Goal: Transaction & Acquisition: Purchase product/service

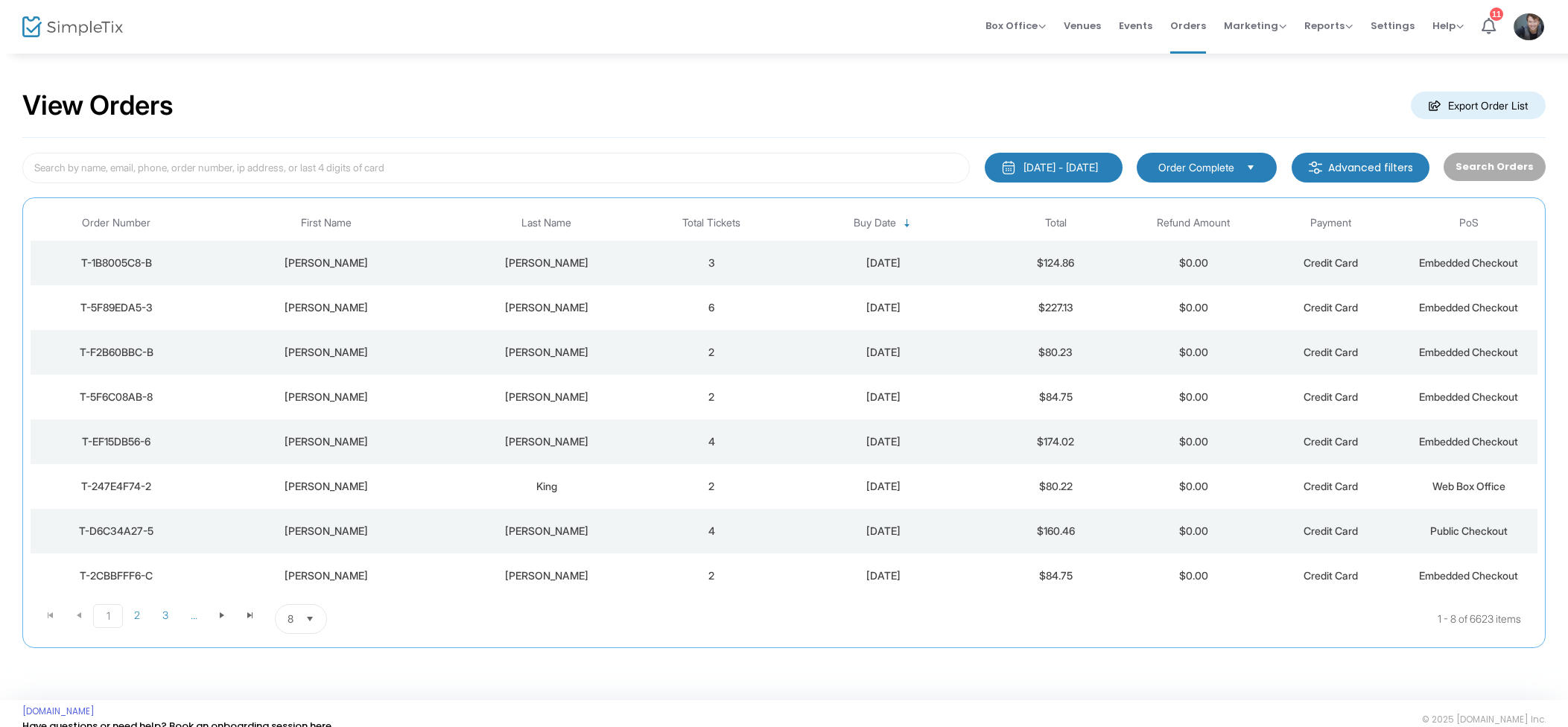
drag, startPoint x: 1074, startPoint y: 38, endPoint x: 1063, endPoint y: 36, distance: 11.2
click at [1073, 38] on span "Venues" at bounding box center [1083, 25] width 37 height 38
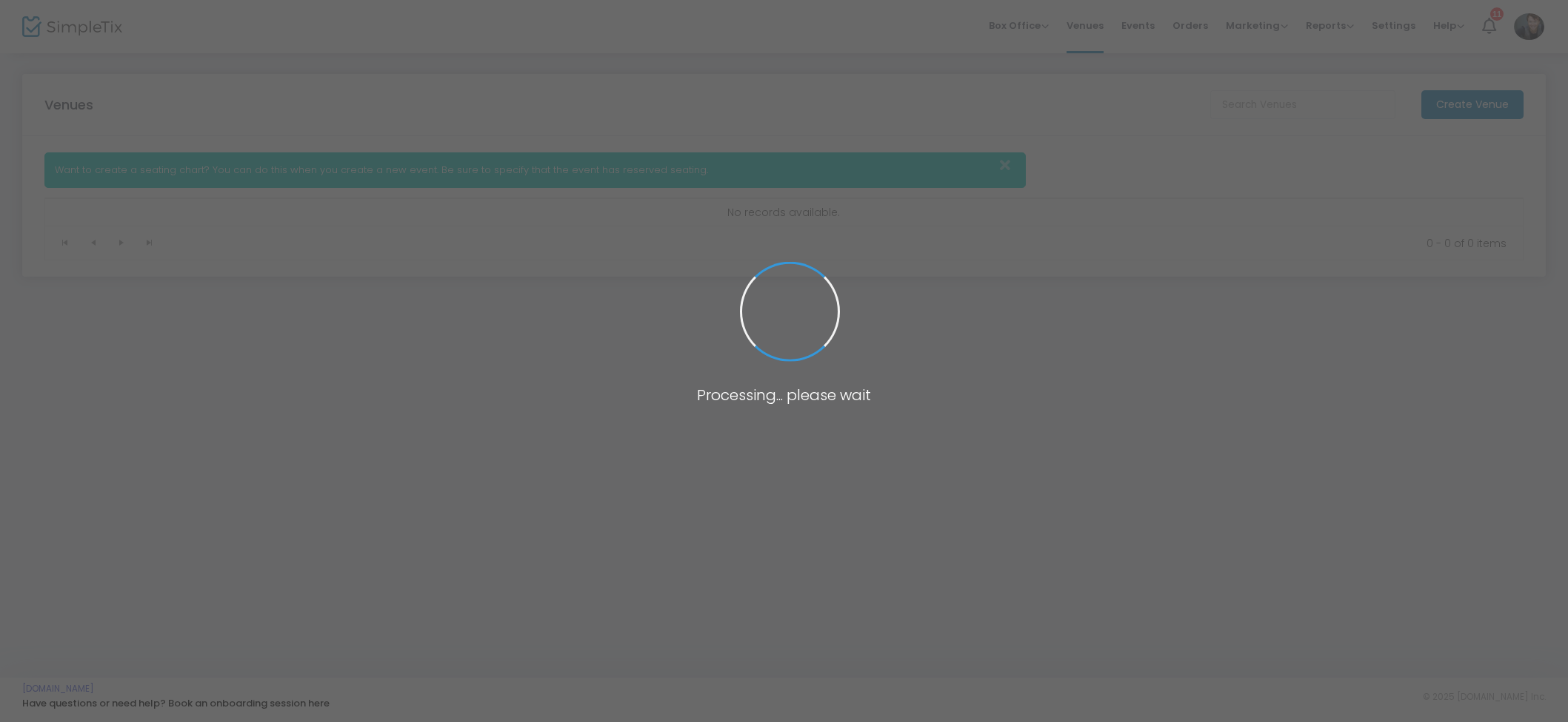
click at [1043, 32] on span at bounding box center [784, 361] width 1568 height 722
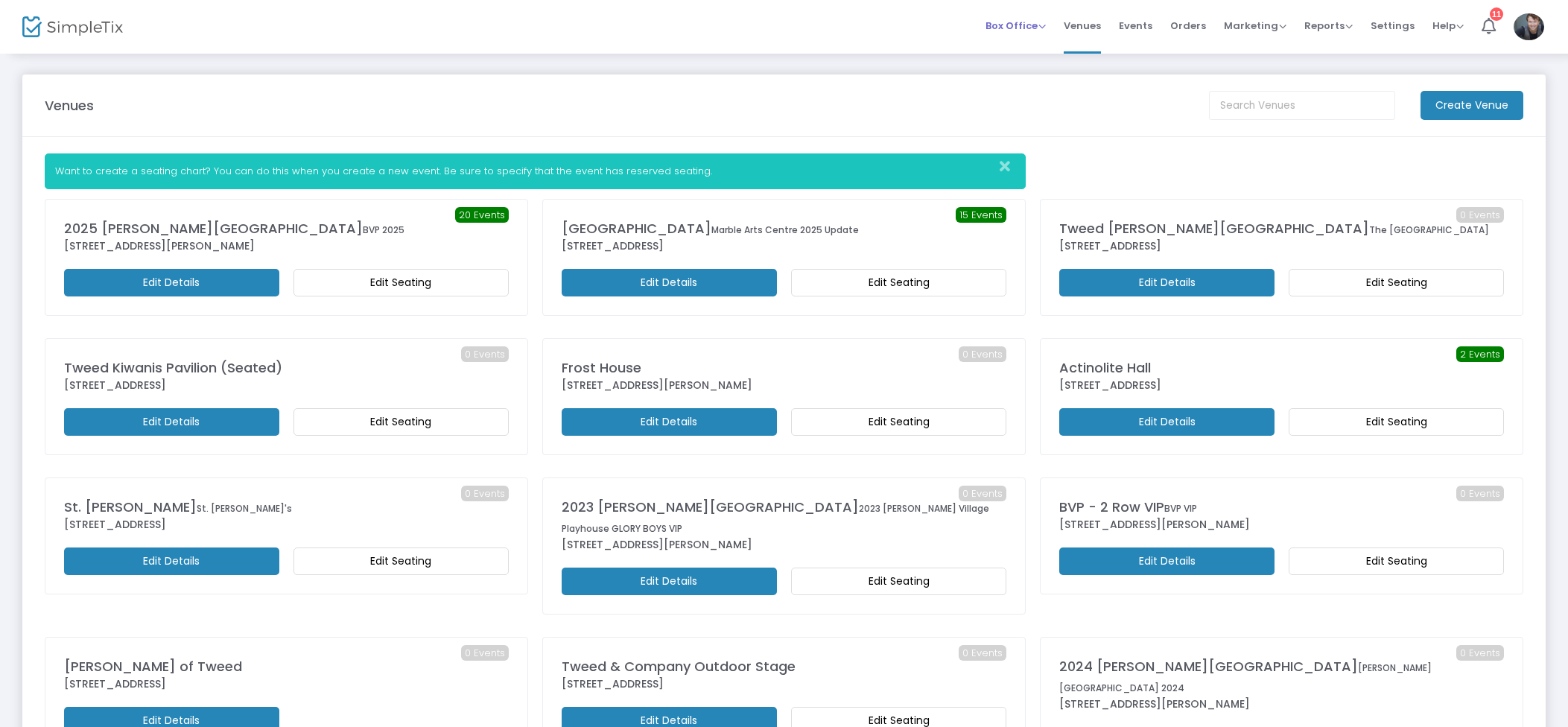
click at [1036, 28] on span "Box Office" at bounding box center [1015, 25] width 61 height 14
click at [1036, 63] on li "Sell Tickets" at bounding box center [1039, 50] width 107 height 29
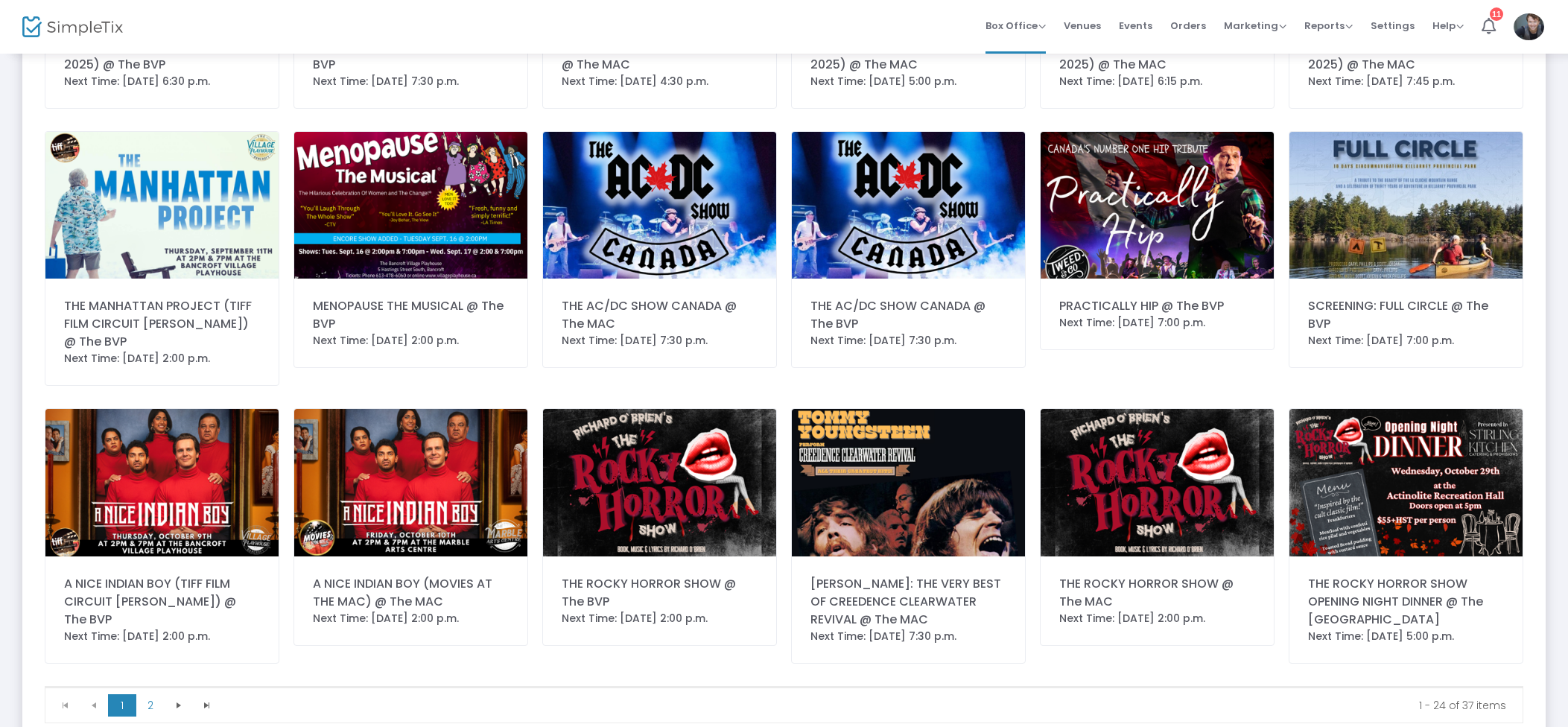
scroll to position [636, 0]
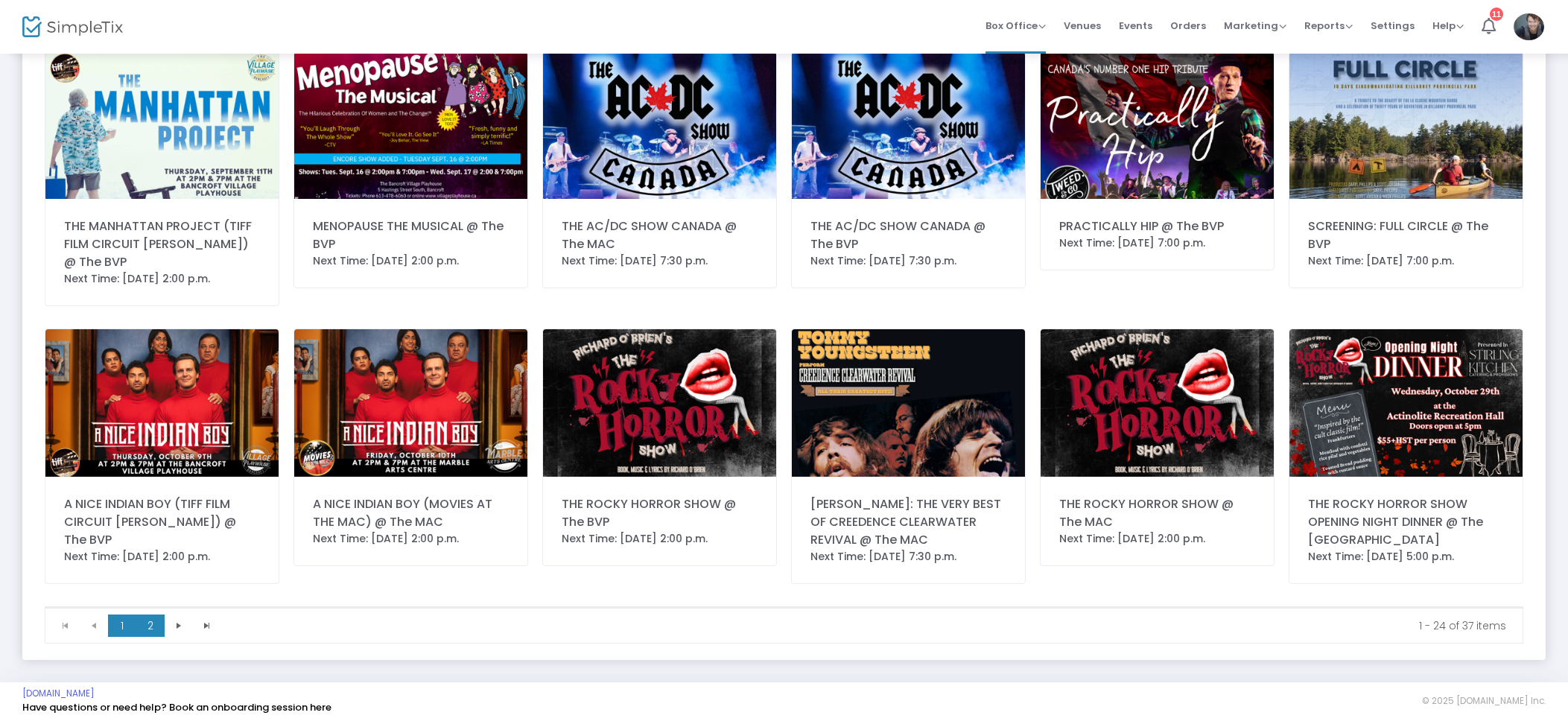
drag, startPoint x: 157, startPoint y: 614, endPoint x: 150, endPoint y: 624, distance: 12.2
click at [157, 614] on kendo-pager "1 2 1 2 1 - 24 of 37 items" at bounding box center [783, 625] width 1477 height 35
drag, startPoint x: 150, startPoint y: 624, endPoint x: 159, endPoint y: 623, distance: 9.1
click at [150, 624] on span "2" at bounding box center [150, 626] width 28 height 23
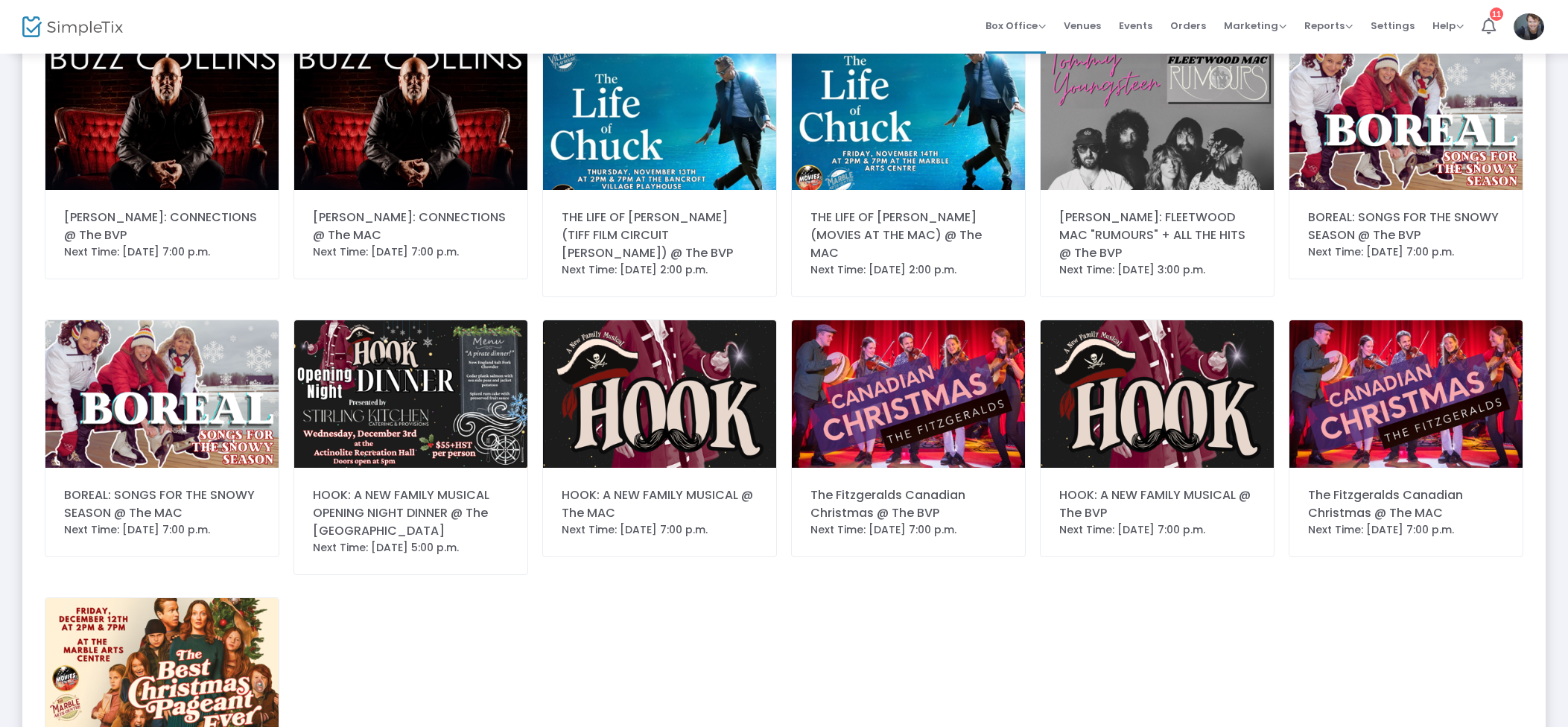
scroll to position [220, 0]
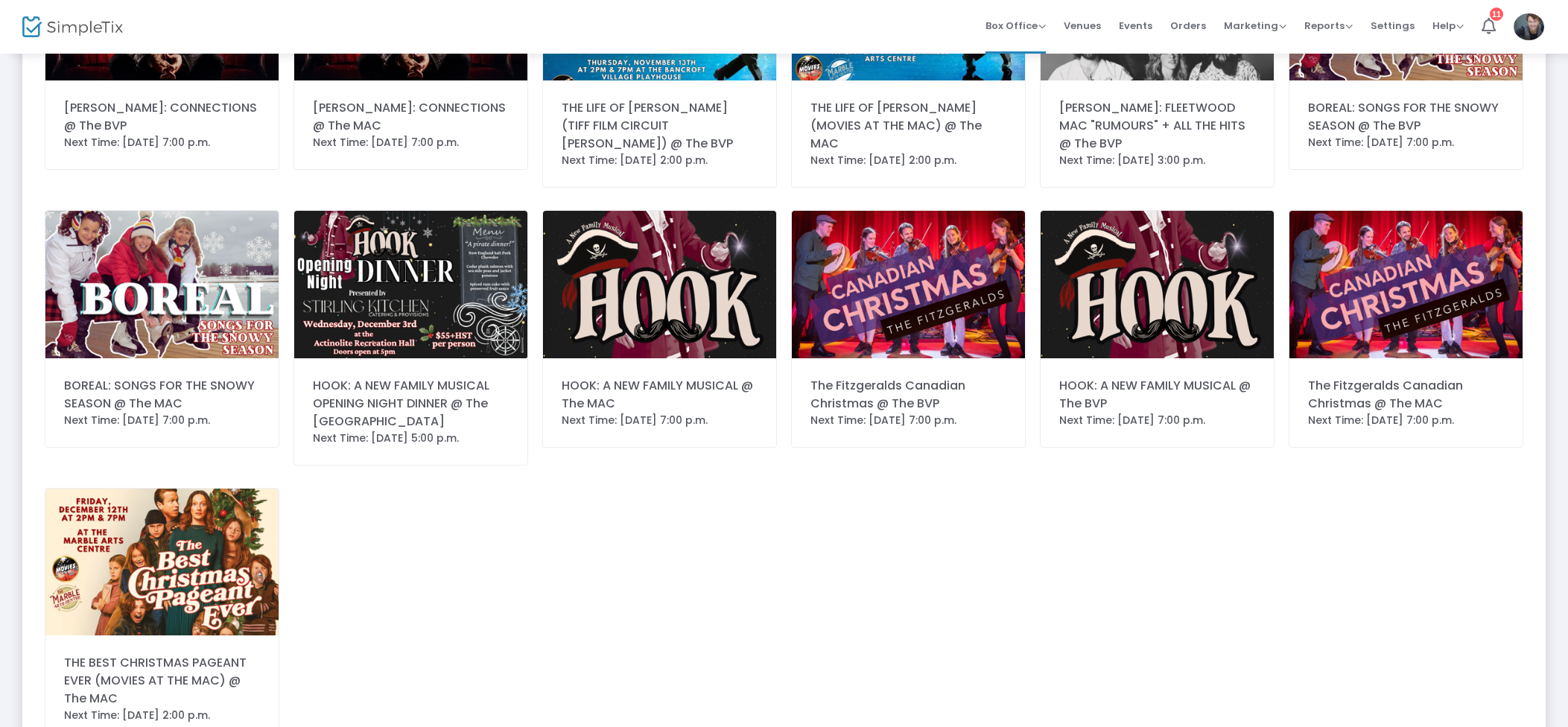
click at [693, 325] on img at bounding box center [659, 284] width 233 height 147
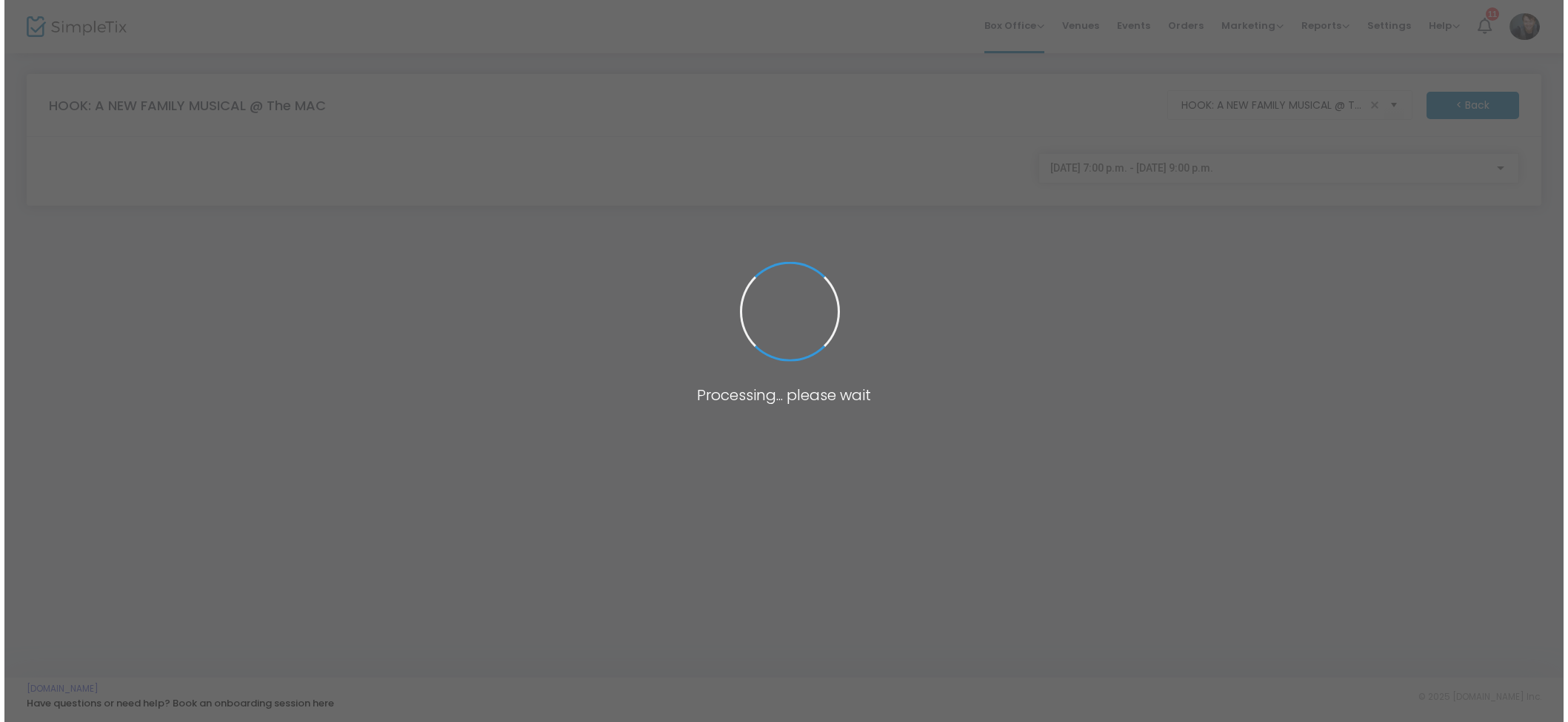
scroll to position [0, 0]
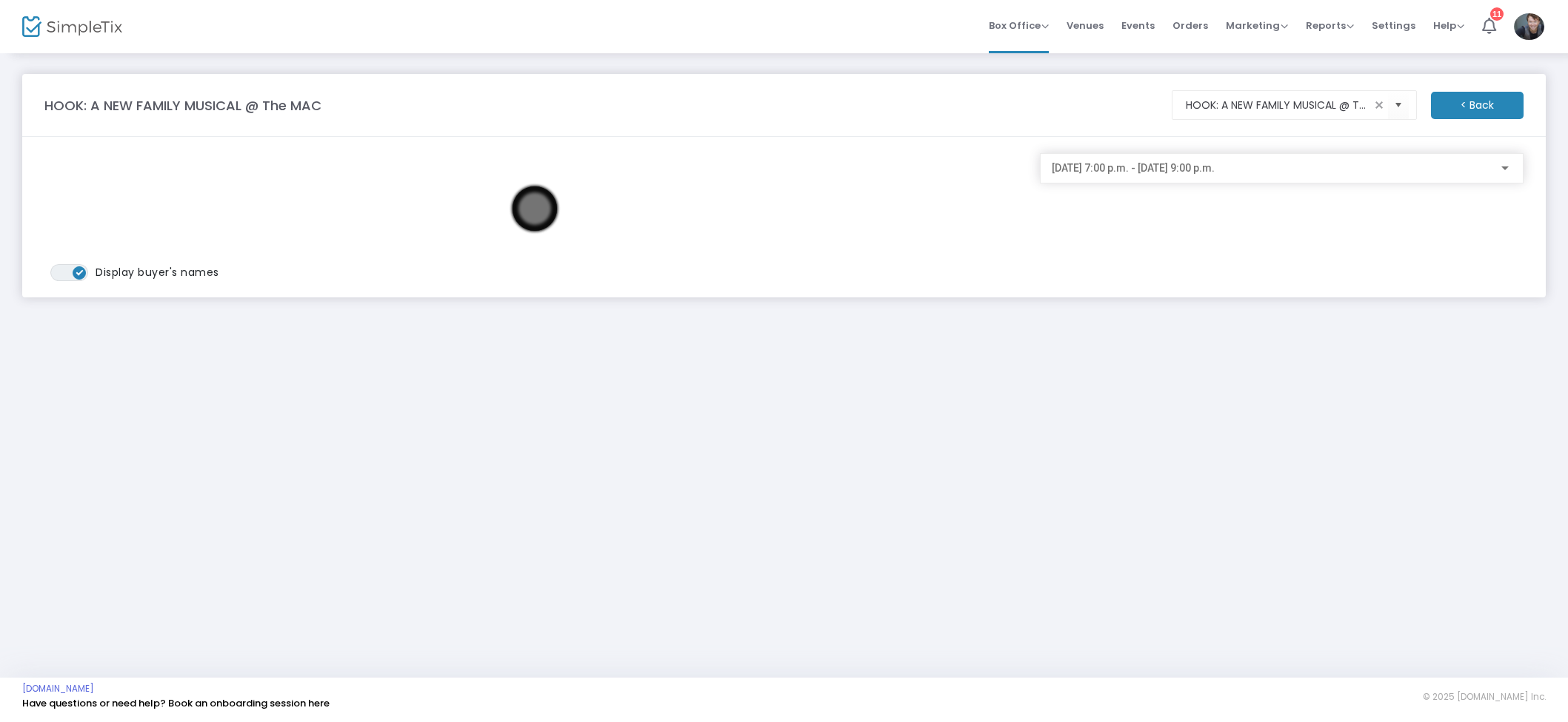
click at [1170, 172] on span "2025-12-03 @ 7:00 p.m. - 2025-12-03 @ 9:00 p.m." at bounding box center [1133, 168] width 163 height 12
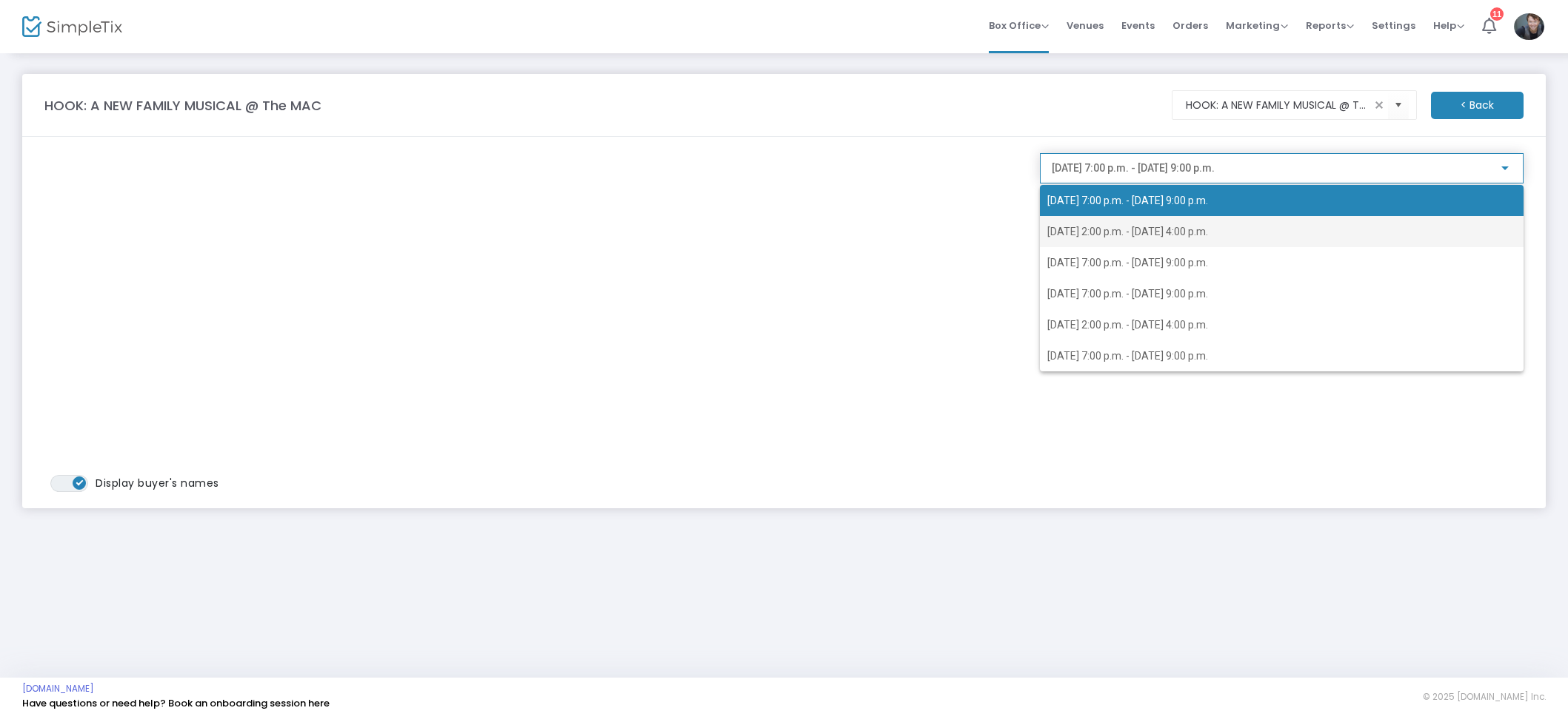
click at [1173, 228] on span "2025-12-04 @ 2:00 p.m. - 2025-12-04 @ 4:00 p.m." at bounding box center [1128, 232] width 161 height 12
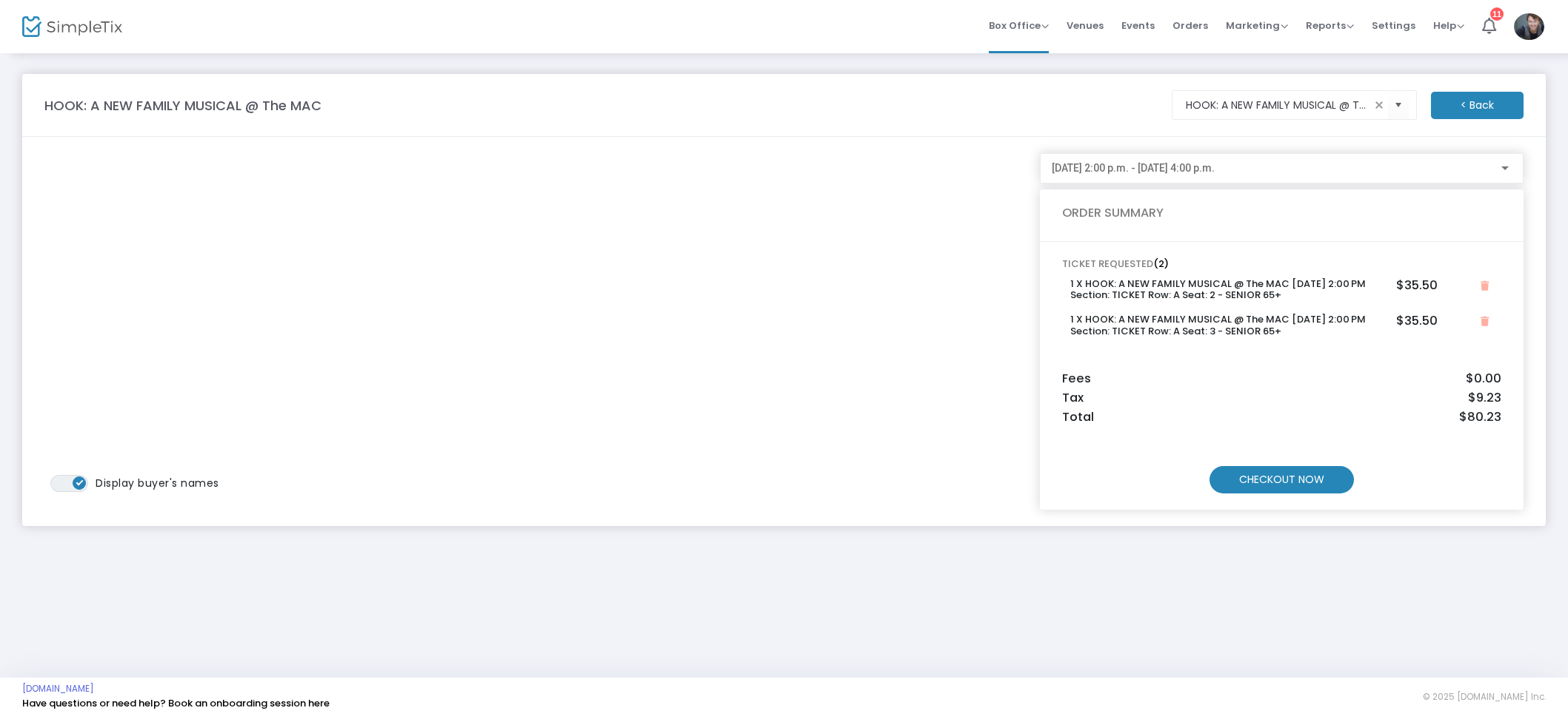
click at [1273, 494] on m-panel-content "TICKET REQUESTED (2) 1 X HOOK: A NEW FAMILY MUSICAL @ The MAC 12/4/2025 2:00 PM…" at bounding box center [1281, 375] width 484 height 268
click at [1282, 485] on m-button "CHECKOUT NOW" at bounding box center [1282, 480] width 145 height 27
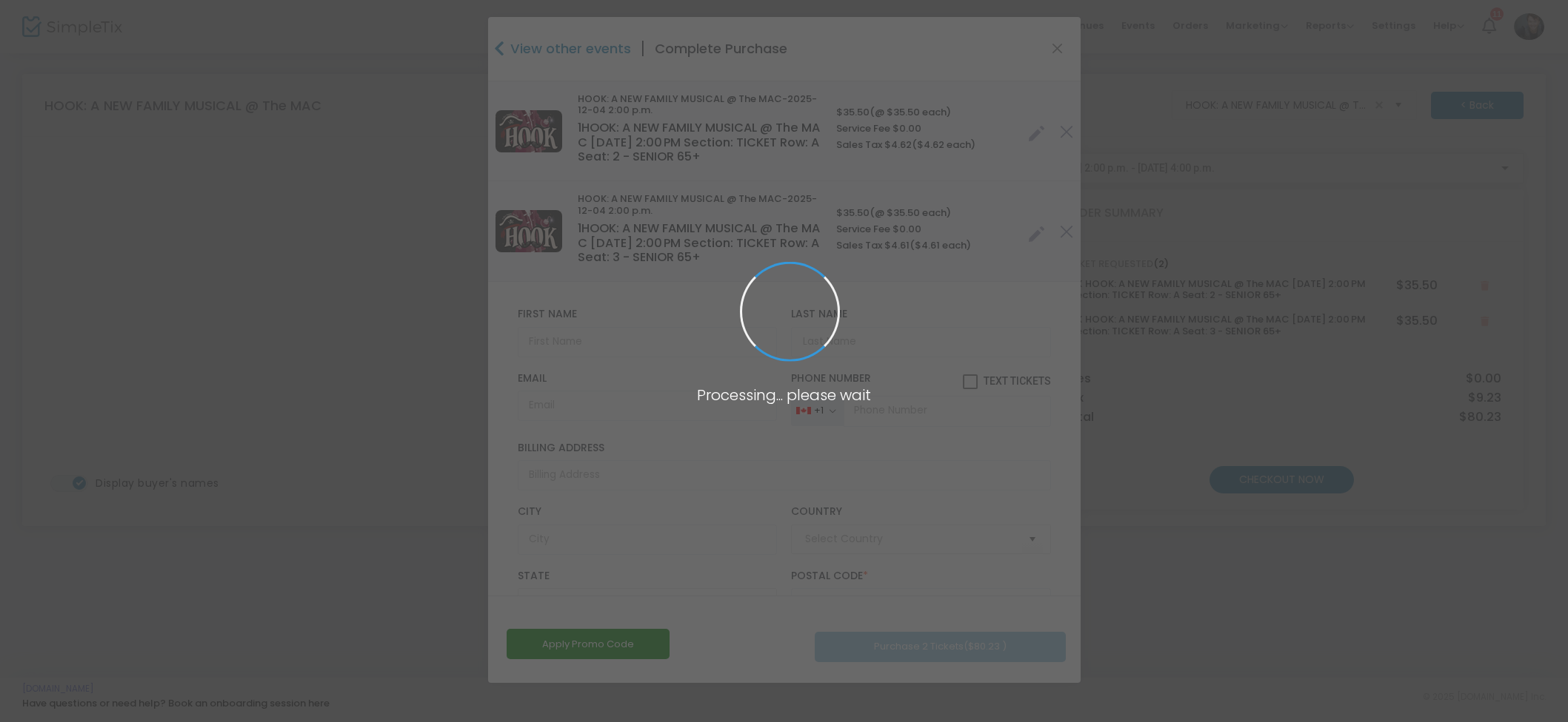
type input "Canada"
type input "Ontario"
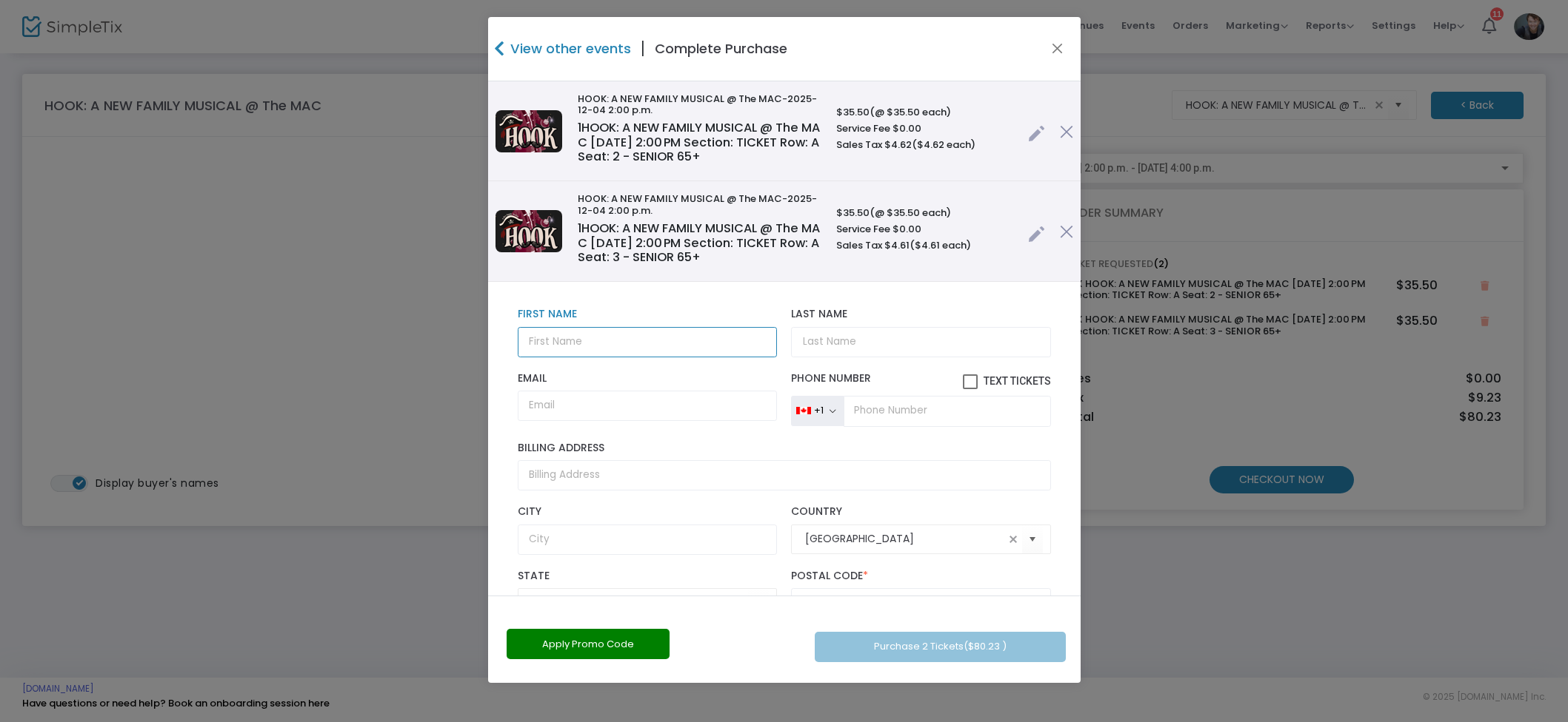
click at [660, 349] on input "text" at bounding box center [647, 343] width 259 height 31
type input "[PERSON_NAME]"
click at [838, 343] on input "We" at bounding box center [920, 343] width 259 height 31
click at [838, 343] on input "We" at bounding box center [920, 343] width 259 height 31
click at [836, 343] on input "We" at bounding box center [920, 343] width 259 height 31
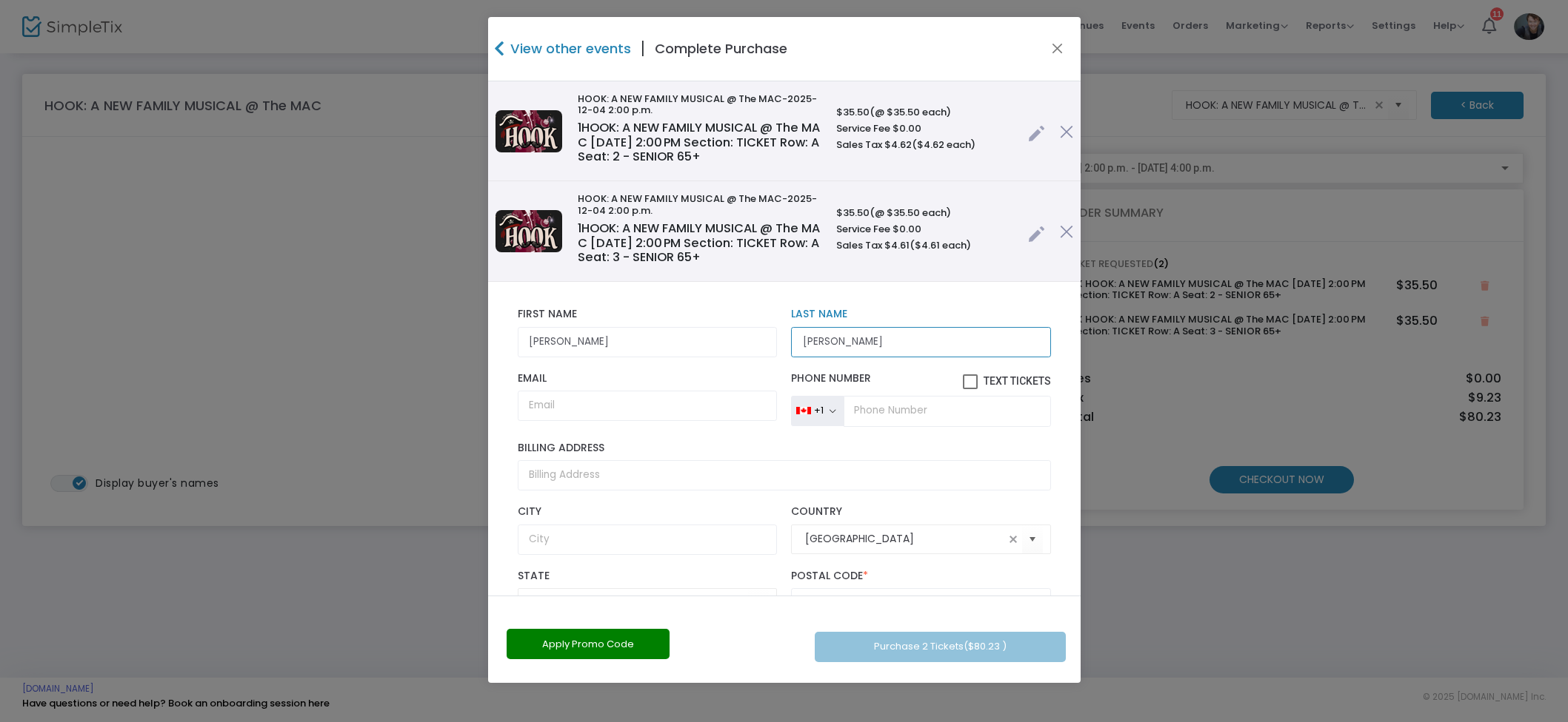
type input "[PERSON_NAME]"
click at [685, 396] on input "Email" at bounding box center [647, 406] width 259 height 31
click at [663, 400] on input "Email" at bounding box center [647, 406] width 259 height 31
type input "j"
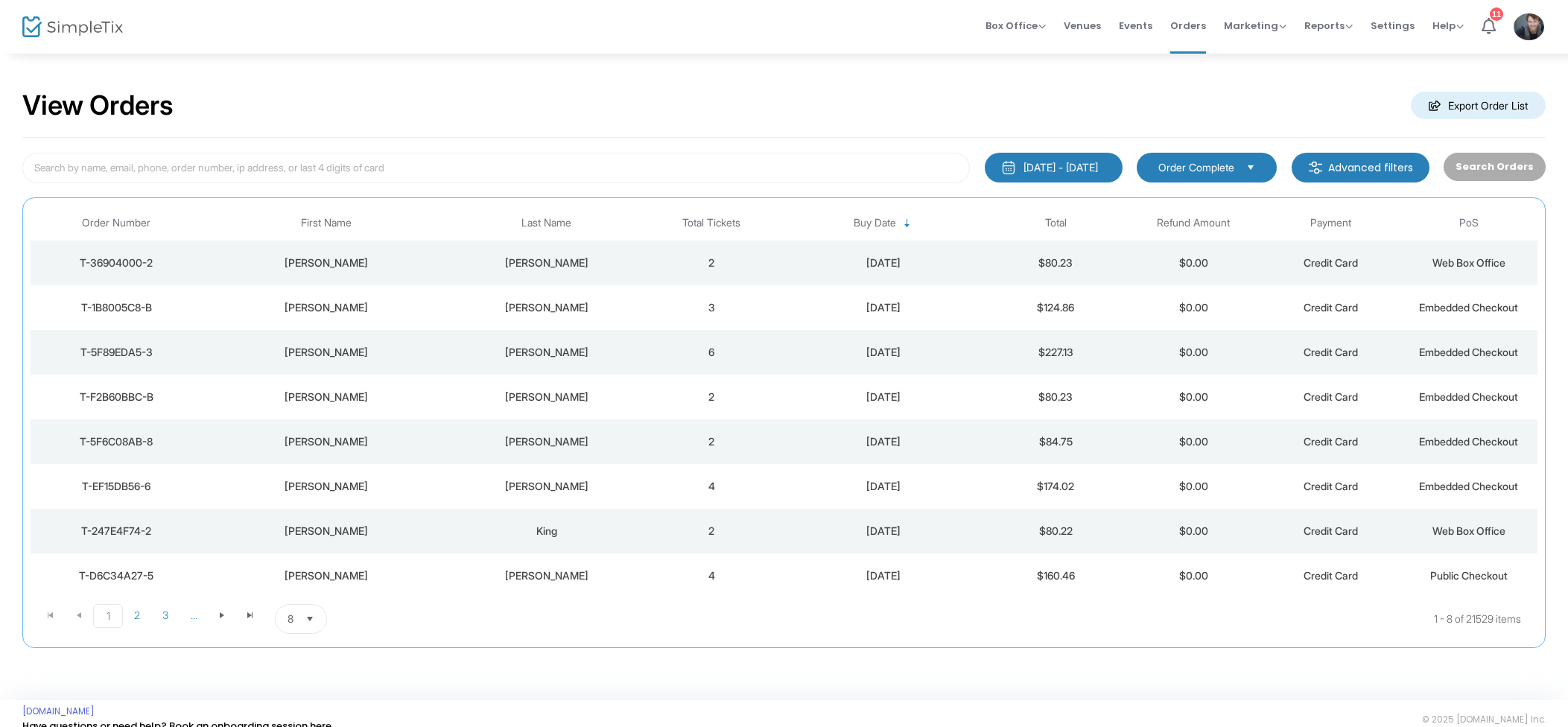
click at [718, 348] on td "6" at bounding box center [711, 352] width 138 height 45
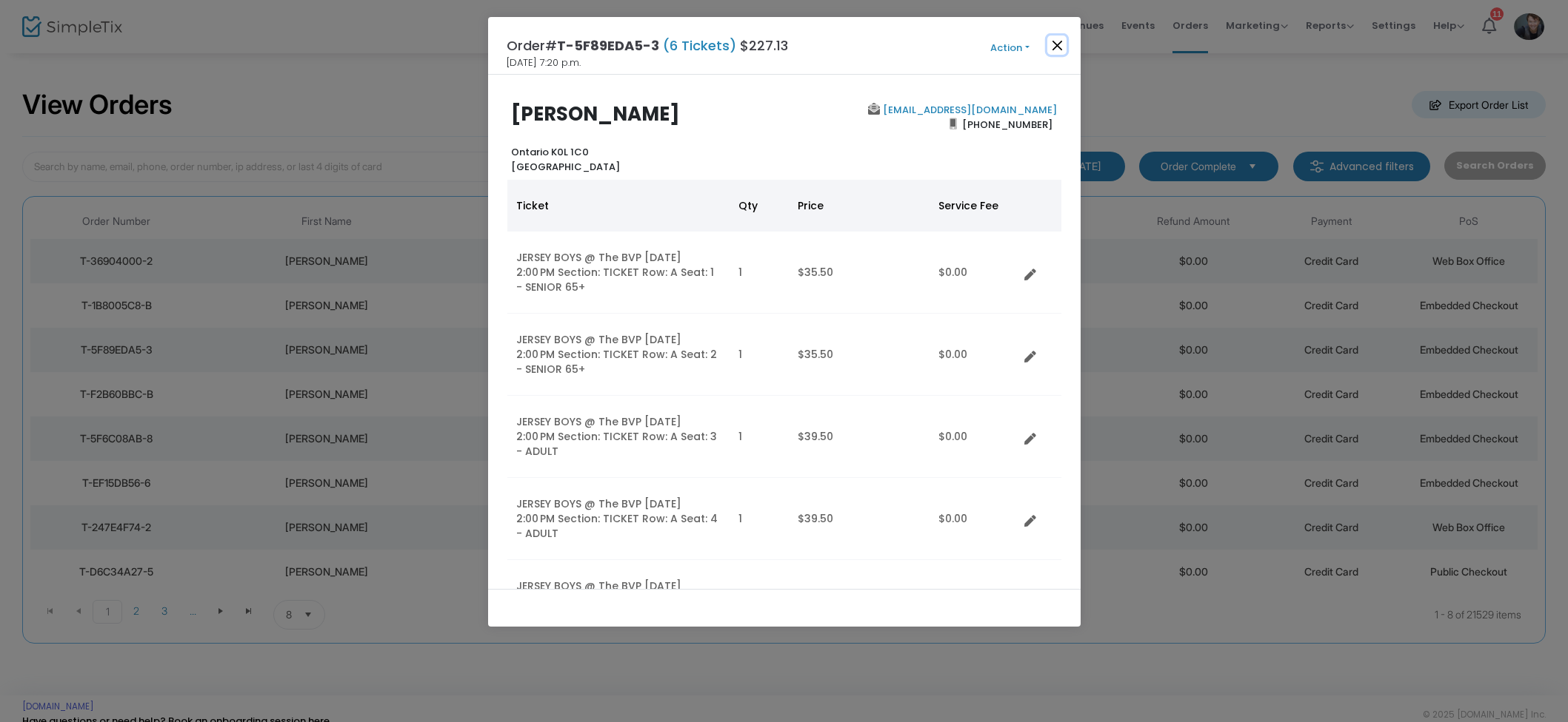
click at [1053, 50] on button "Close" at bounding box center [1057, 45] width 19 height 19
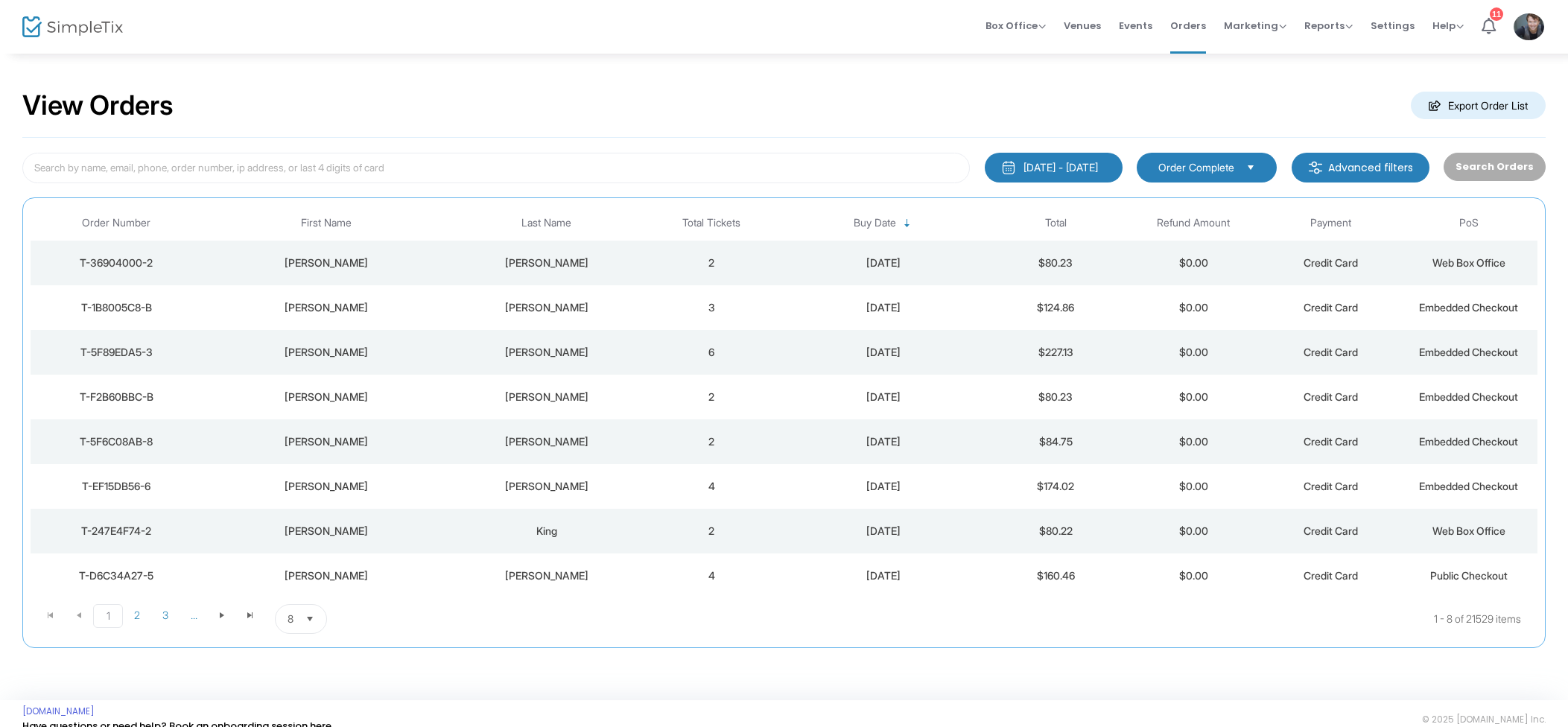
click at [693, 303] on td "3" at bounding box center [711, 308] width 138 height 45
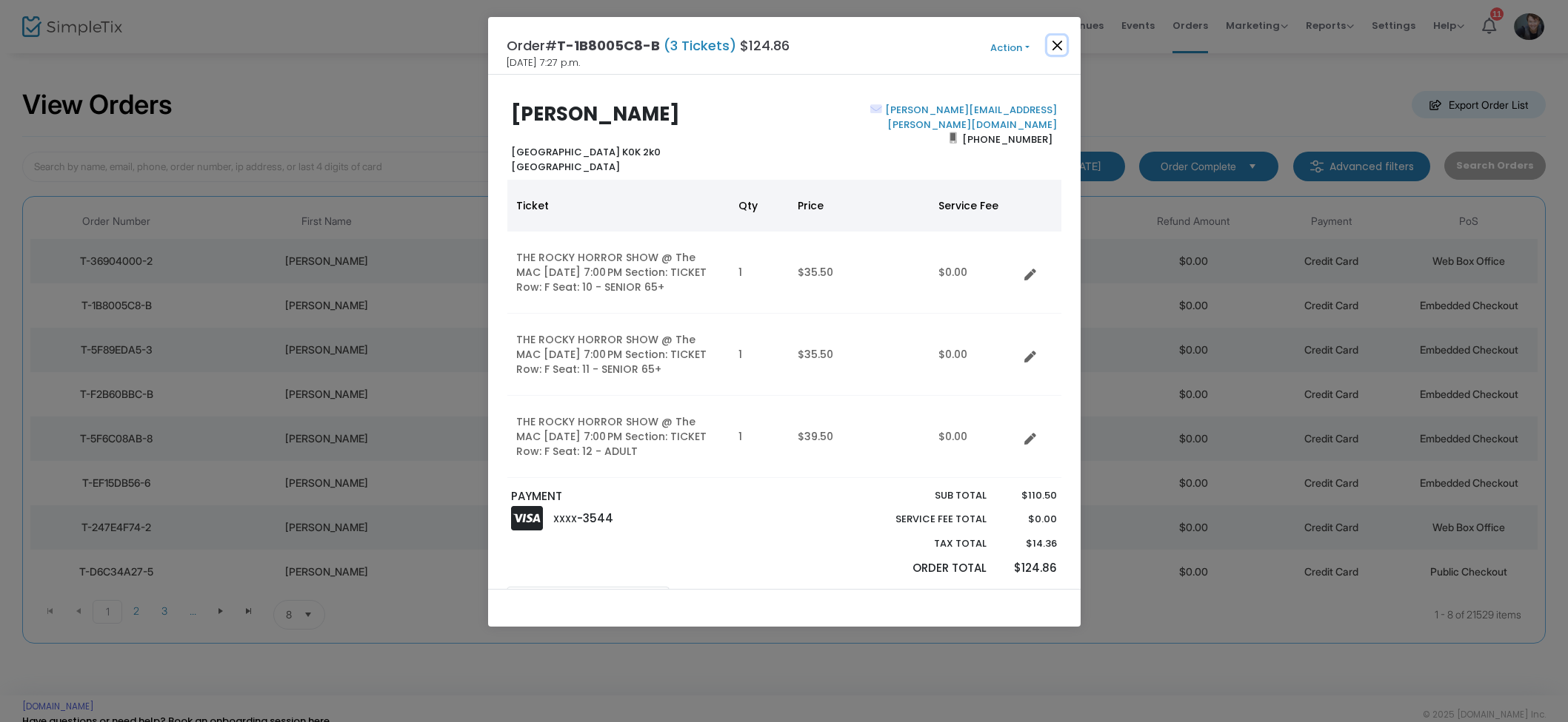
click at [1051, 51] on button "Close" at bounding box center [1057, 45] width 19 height 19
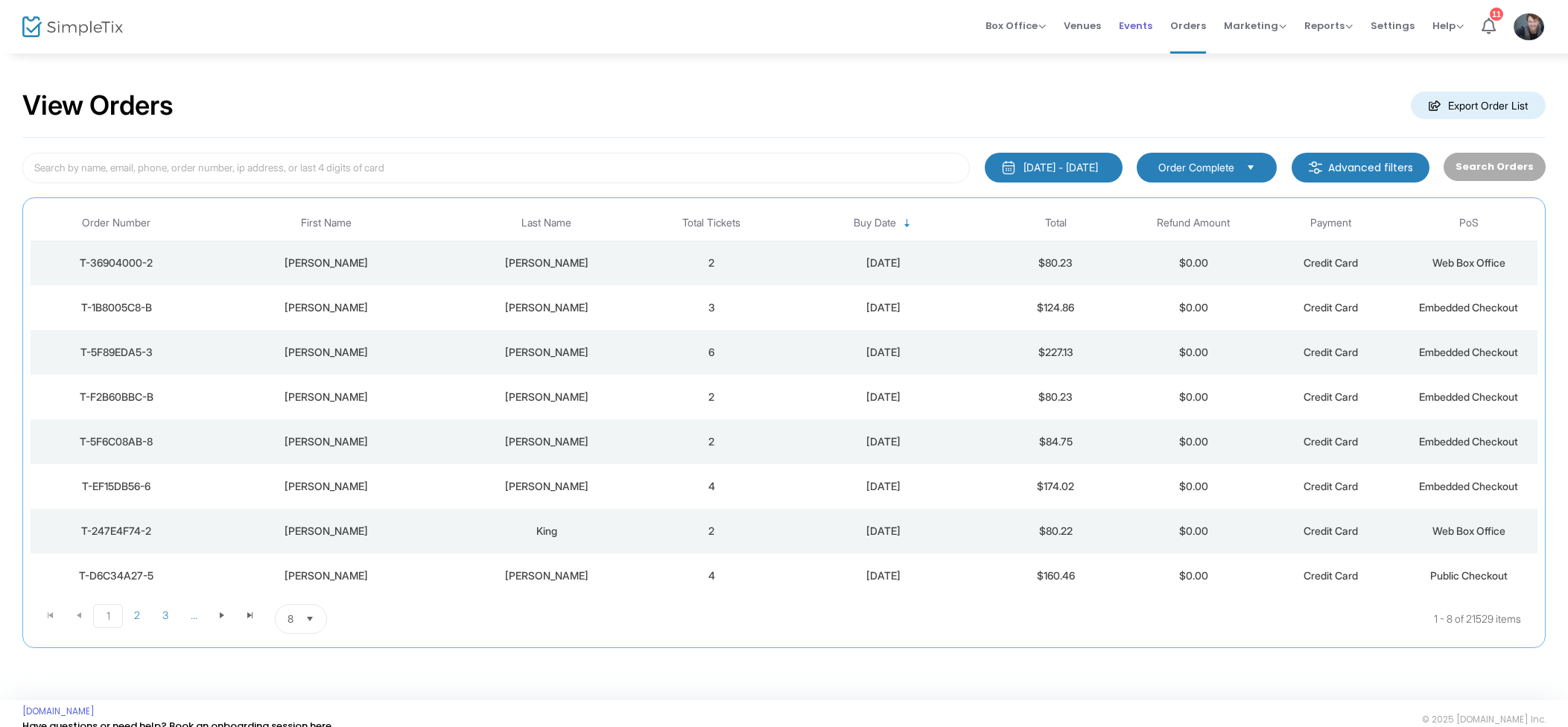
click at [1129, 28] on span "Events" at bounding box center [1135, 25] width 33 height 38
click at [659, 272] on td "3" at bounding box center [711, 262] width 138 height 45
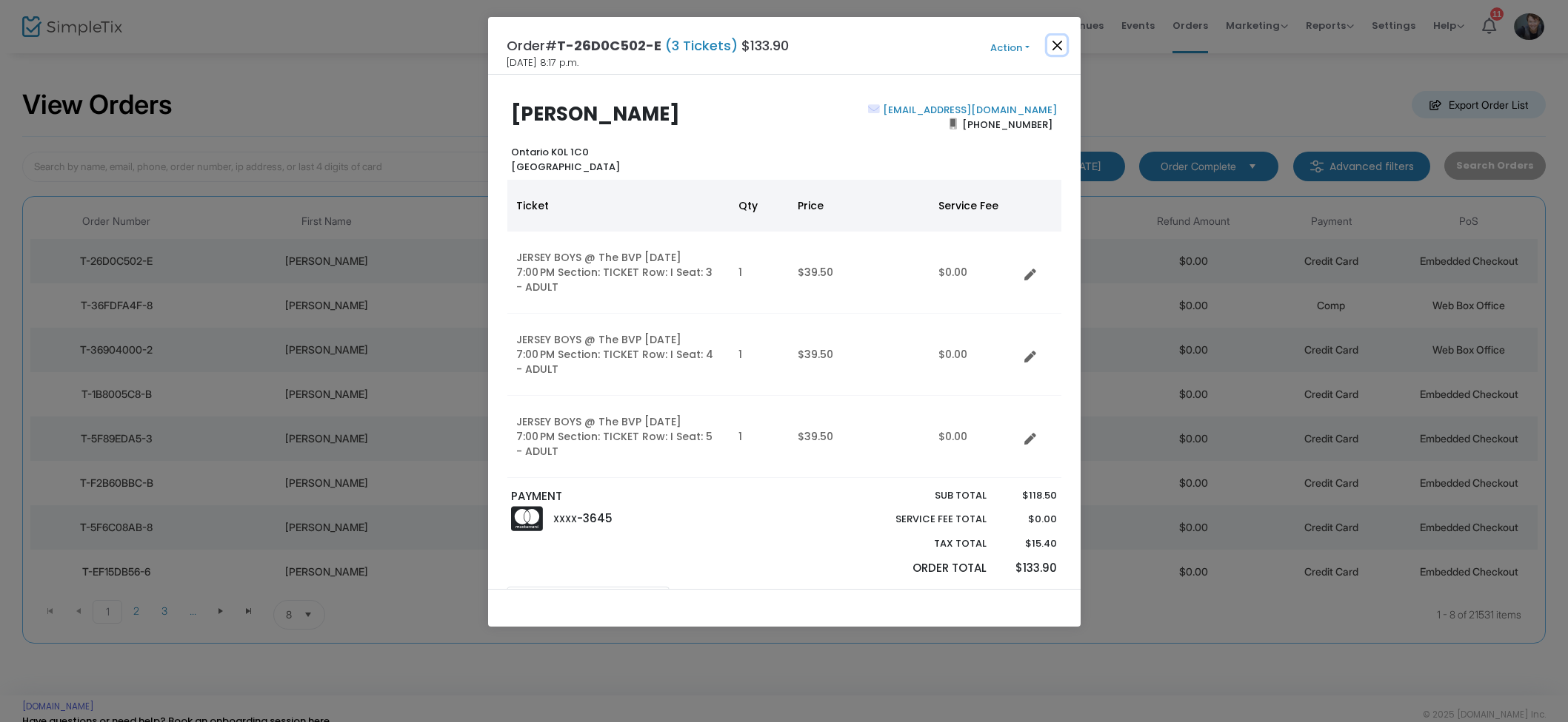
click at [1061, 43] on button "Close" at bounding box center [1057, 45] width 19 height 19
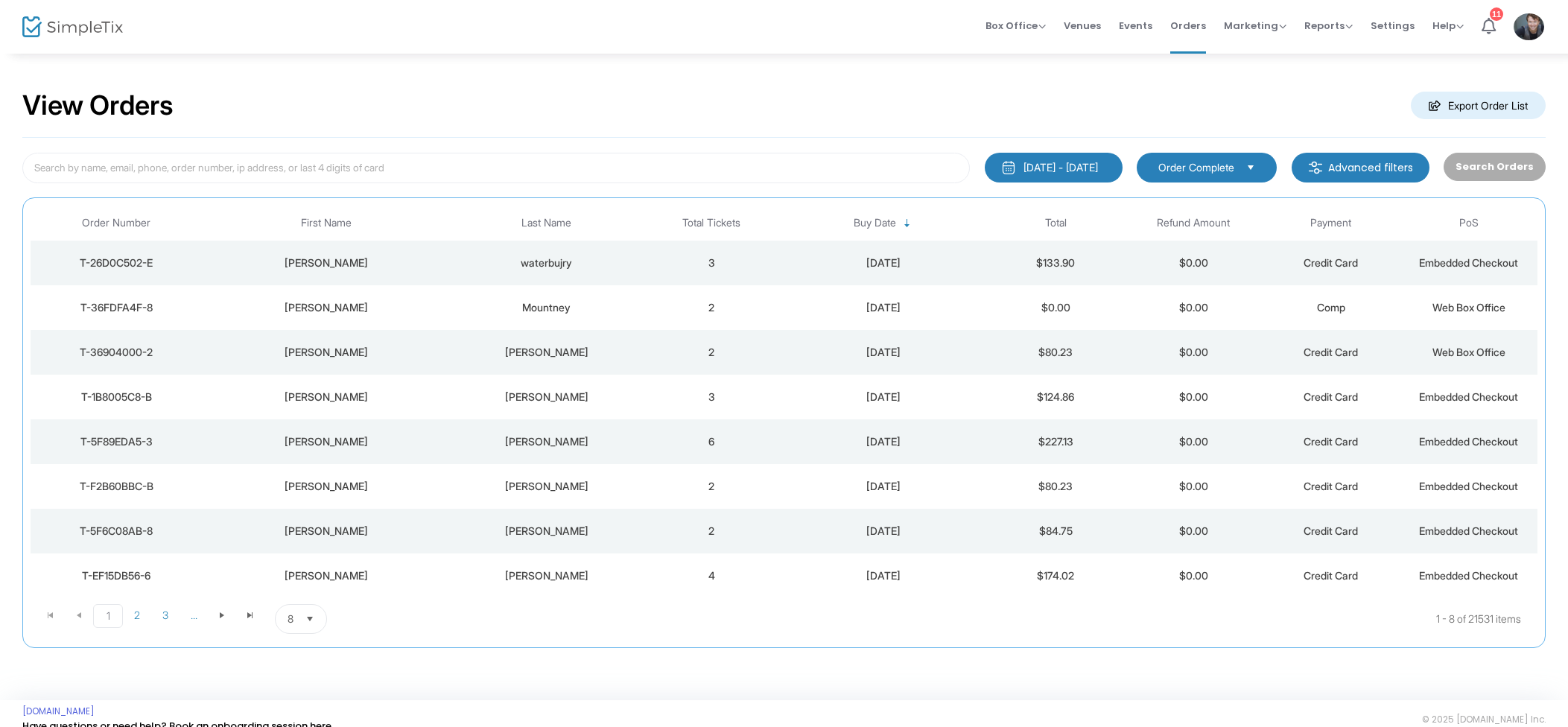
click at [1138, 28] on span "Events" at bounding box center [1135, 25] width 33 height 38
